Goal: Task Accomplishment & Management: Use online tool/utility

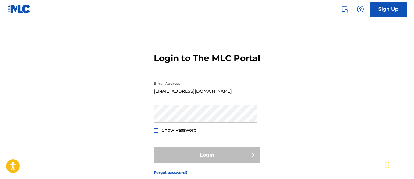
type input "[EMAIL_ADDRESS][DOMAIN_NAME]"
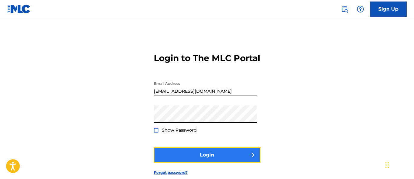
click at [207, 163] on button "Login" at bounding box center [207, 155] width 107 height 15
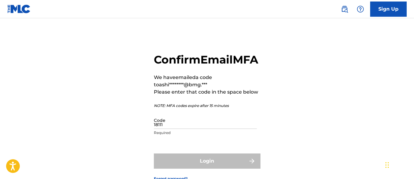
type input "181117"
